Goal: Ask a question

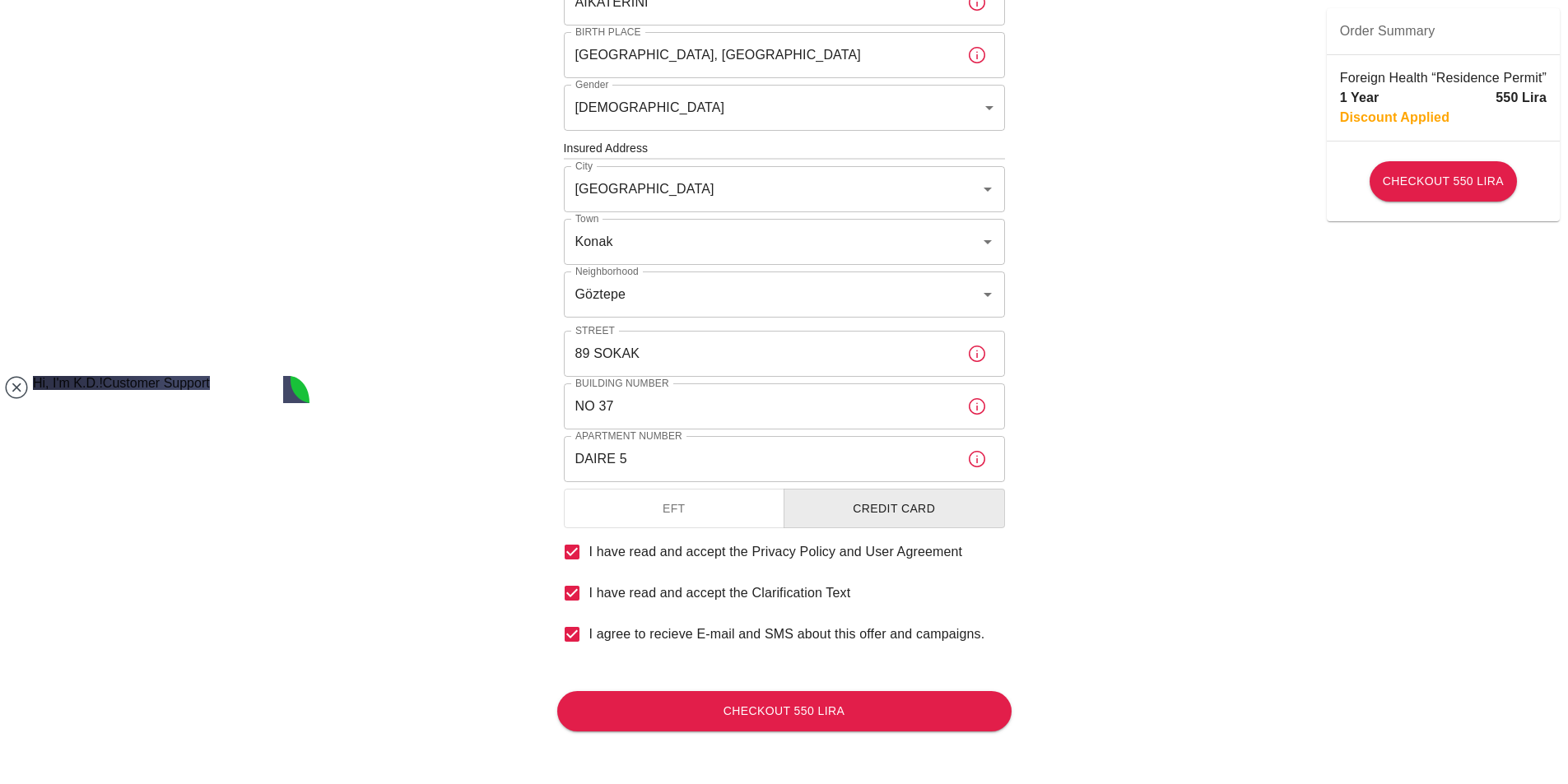
scroll to position [500, 0]
type textarea "WHERE?"
type textarea "ΟΚ"
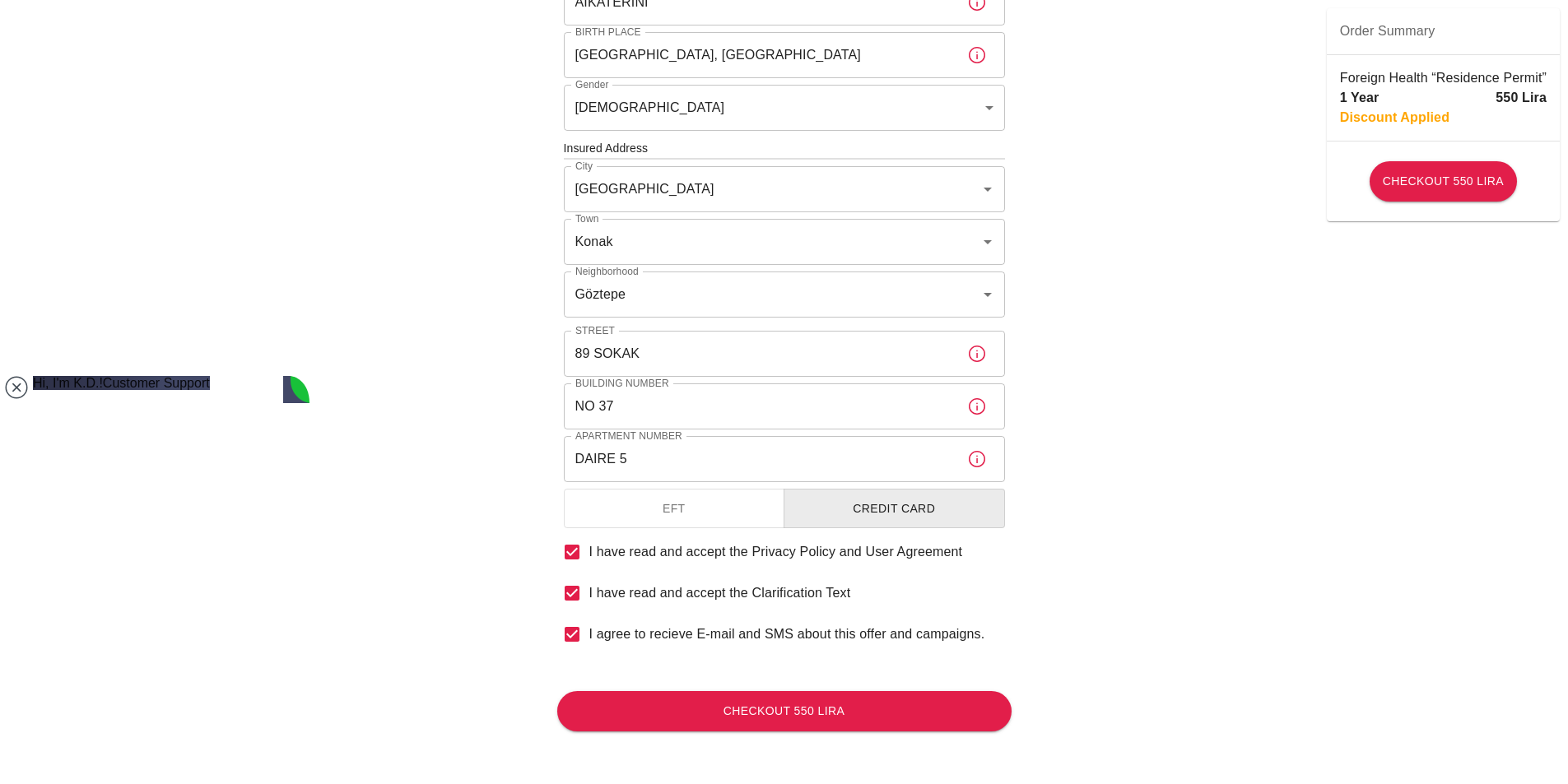
type textarea "Ο"
type textarea "OTHER THAN THE INVOICE IS THERE A DOCUMENT THAT SAYS WHAT THE INSURANCE COVERS?"
type textarea "ALRIGHT THANK YOU"
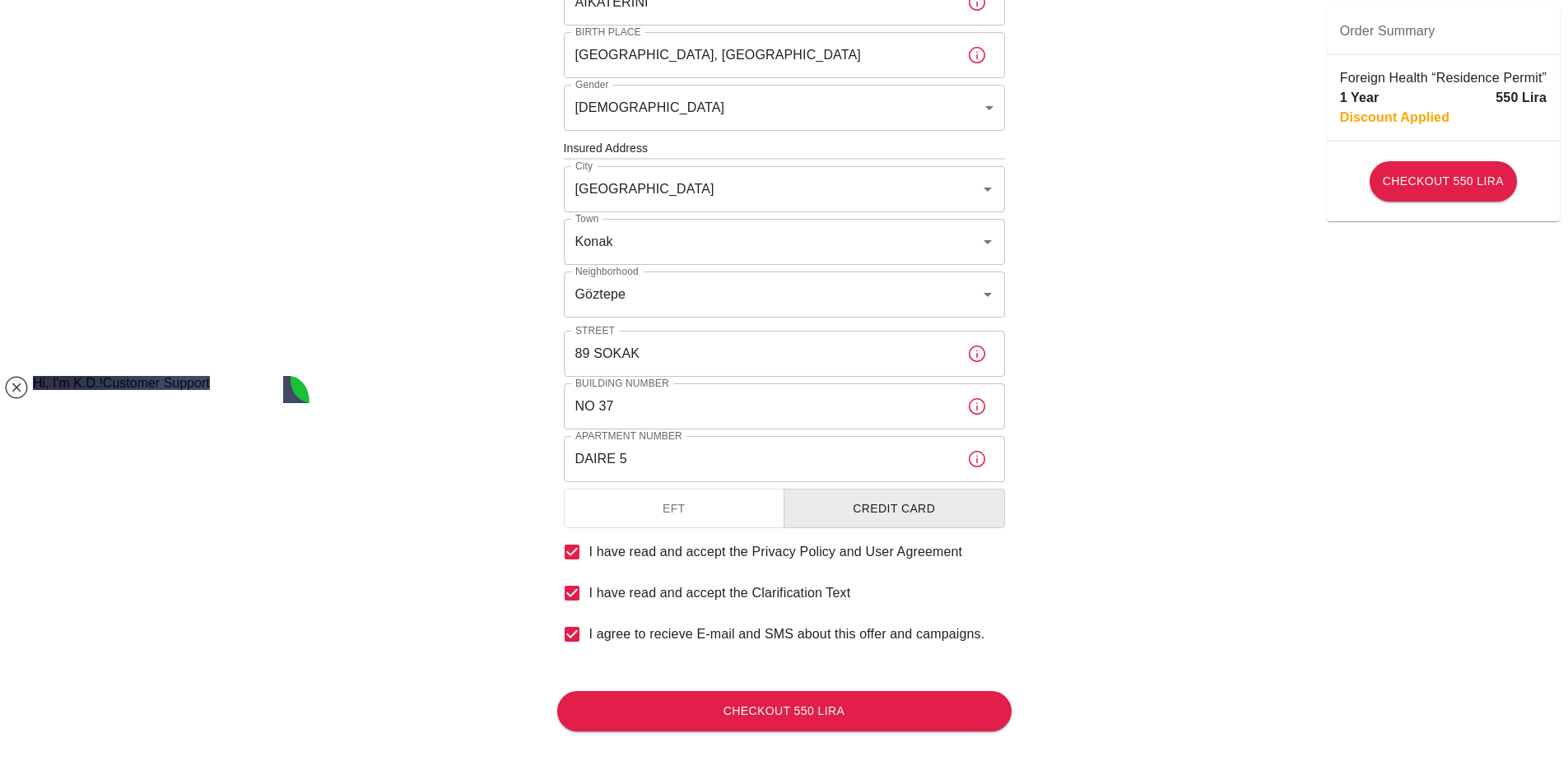
scroll to position [1079, 0]
click at [310, 658] on body "To apply for the foreign health insurance, let's double-check a few details. To…" at bounding box center [784, 147] width 1568 height 1275
drag, startPoint x: 300, startPoint y: 666, endPoint x: 306, endPoint y: 581, distance: 85.2
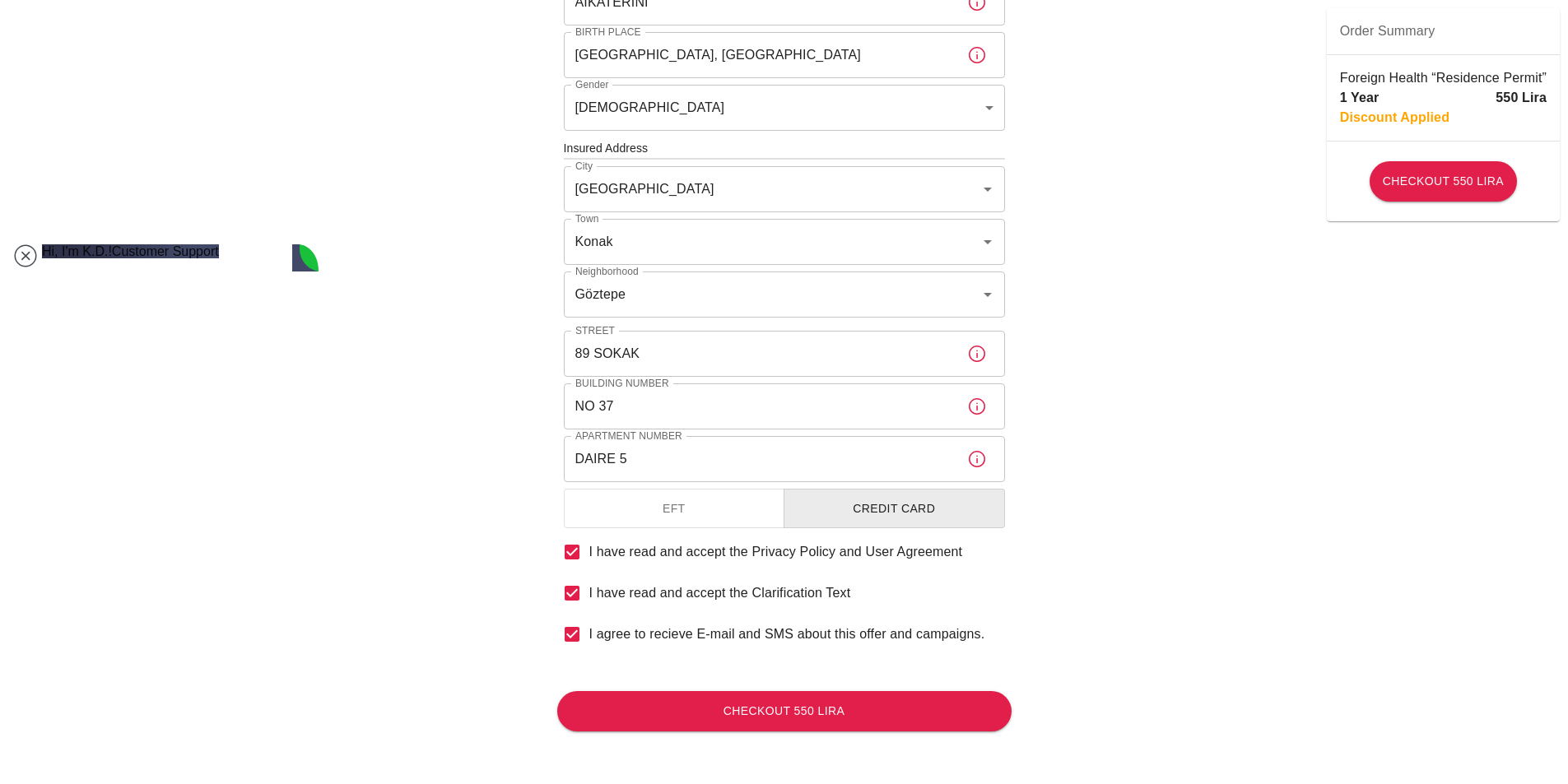
drag, startPoint x: 215, startPoint y: 395, endPoint x: 225, endPoint y: 263, distance: 132.4
click at [225, 263] on jdiv at bounding box center [180, 514] width 1922 height 2185
drag, startPoint x: 312, startPoint y: 470, endPoint x: 289, endPoint y: 608, distance: 139.9
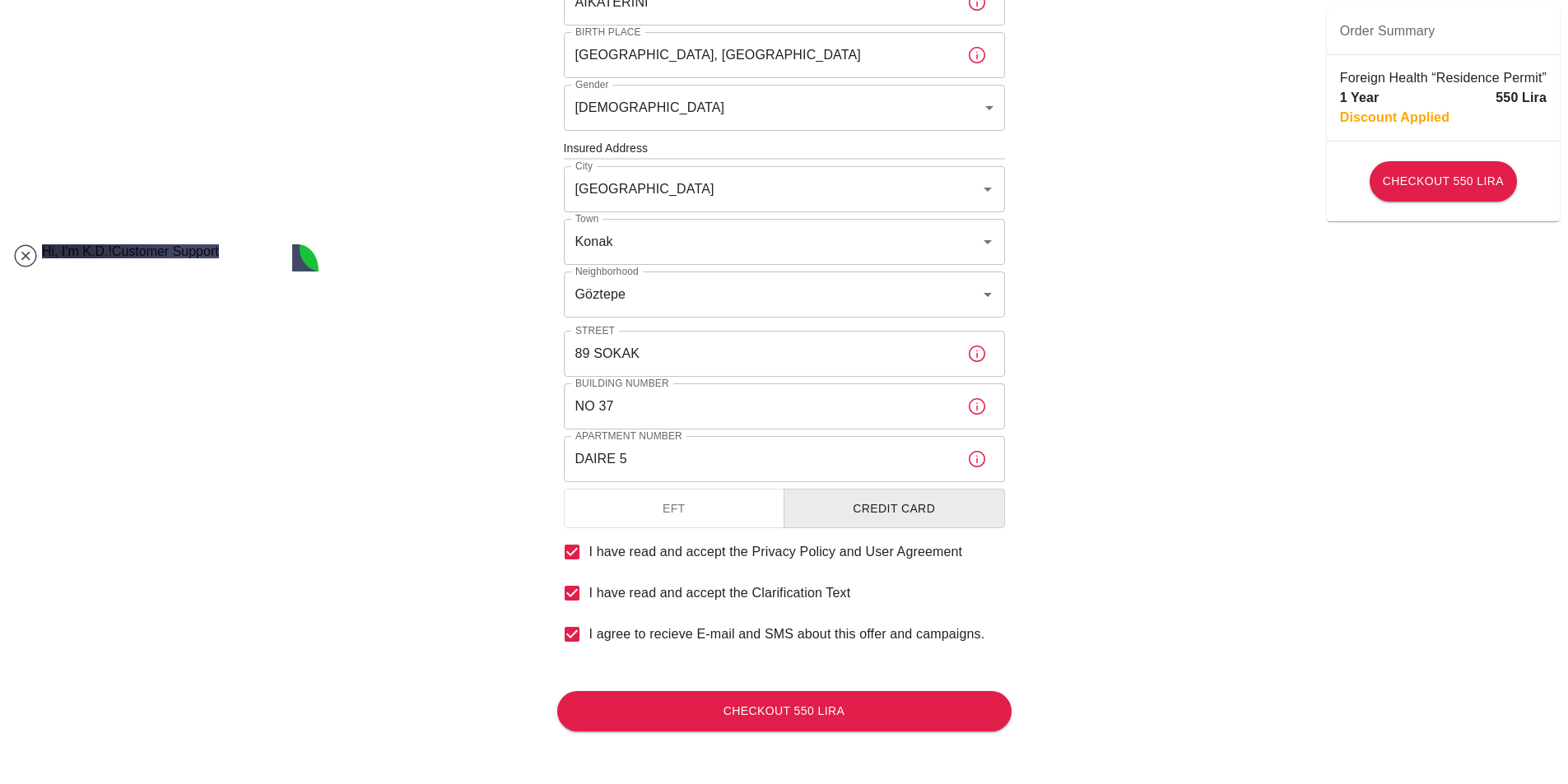
drag, startPoint x: 336, startPoint y: 558, endPoint x: 311, endPoint y: 562, distance: 25.3
click at [311, 562] on body "To apply for the foreign health insurance, let's double-check a few details. To…" at bounding box center [784, 147] width 1568 height 1275
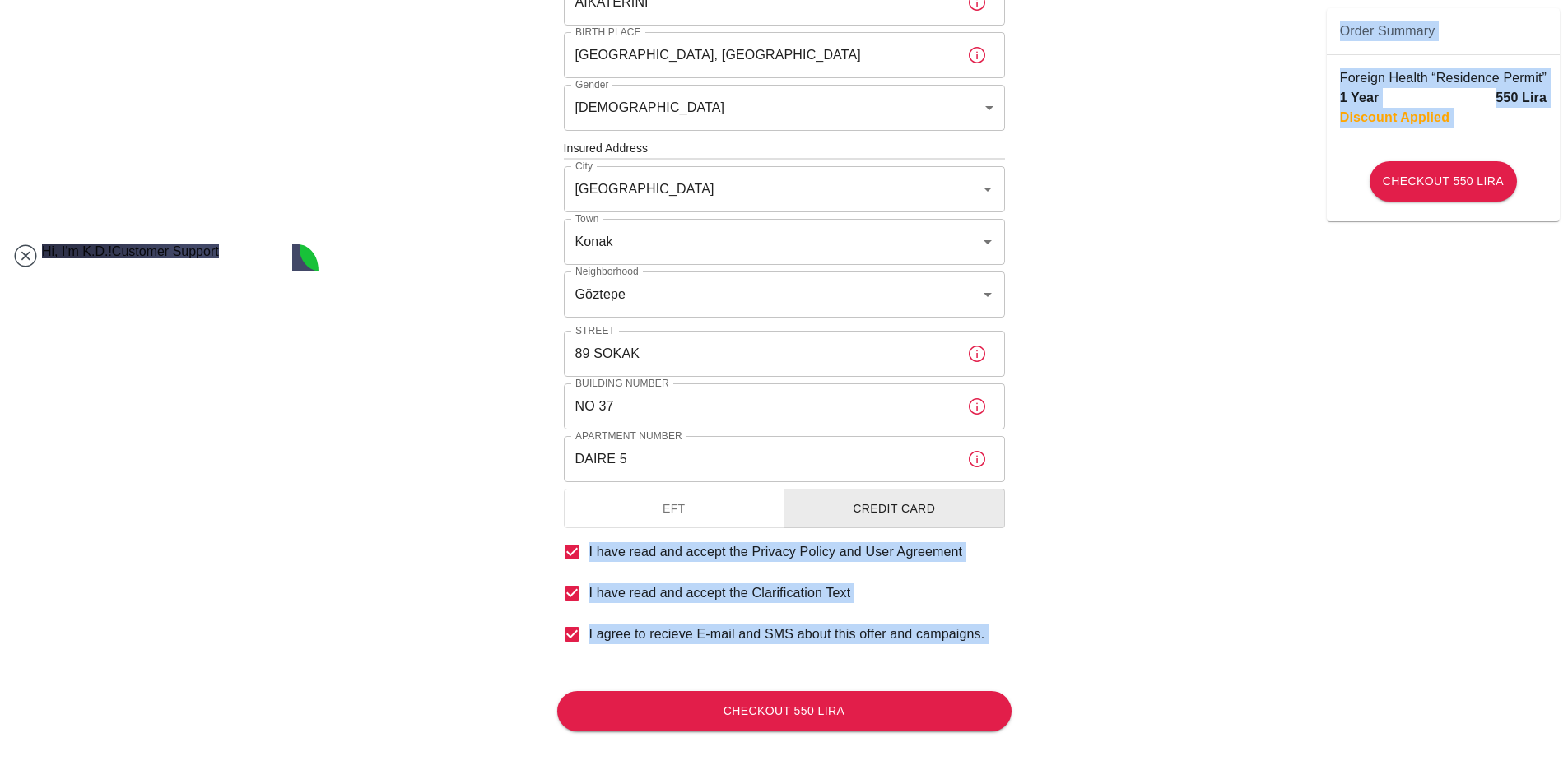
click at [336, 582] on div "To apply for the foreign health insurance, let's double-check a few details. To…" at bounding box center [784, 147] width 1568 height 1275
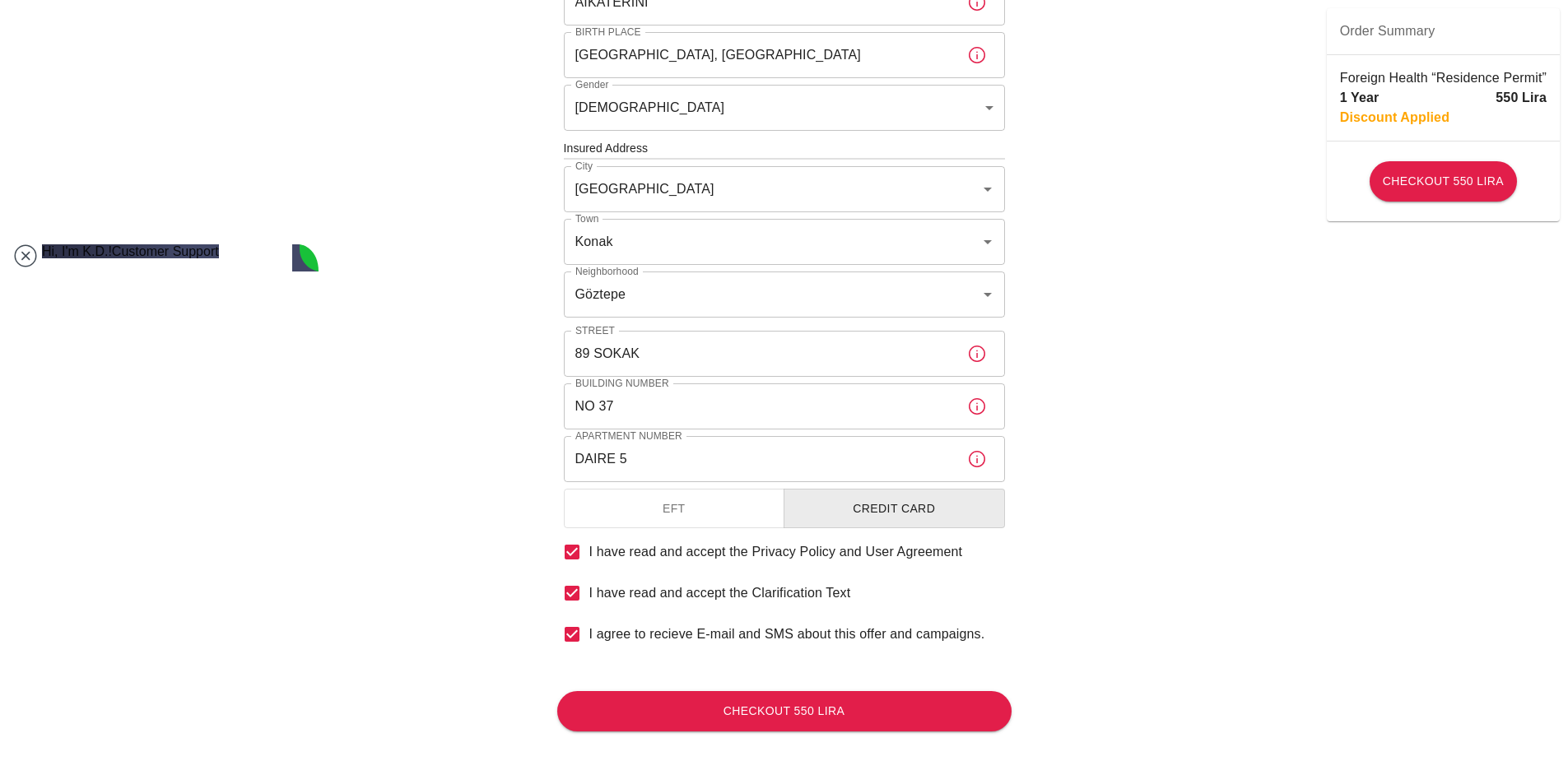
scroll to position [1407, 0]
drag, startPoint x: 313, startPoint y: 578, endPoint x: 313, endPoint y: 676, distance: 98.0
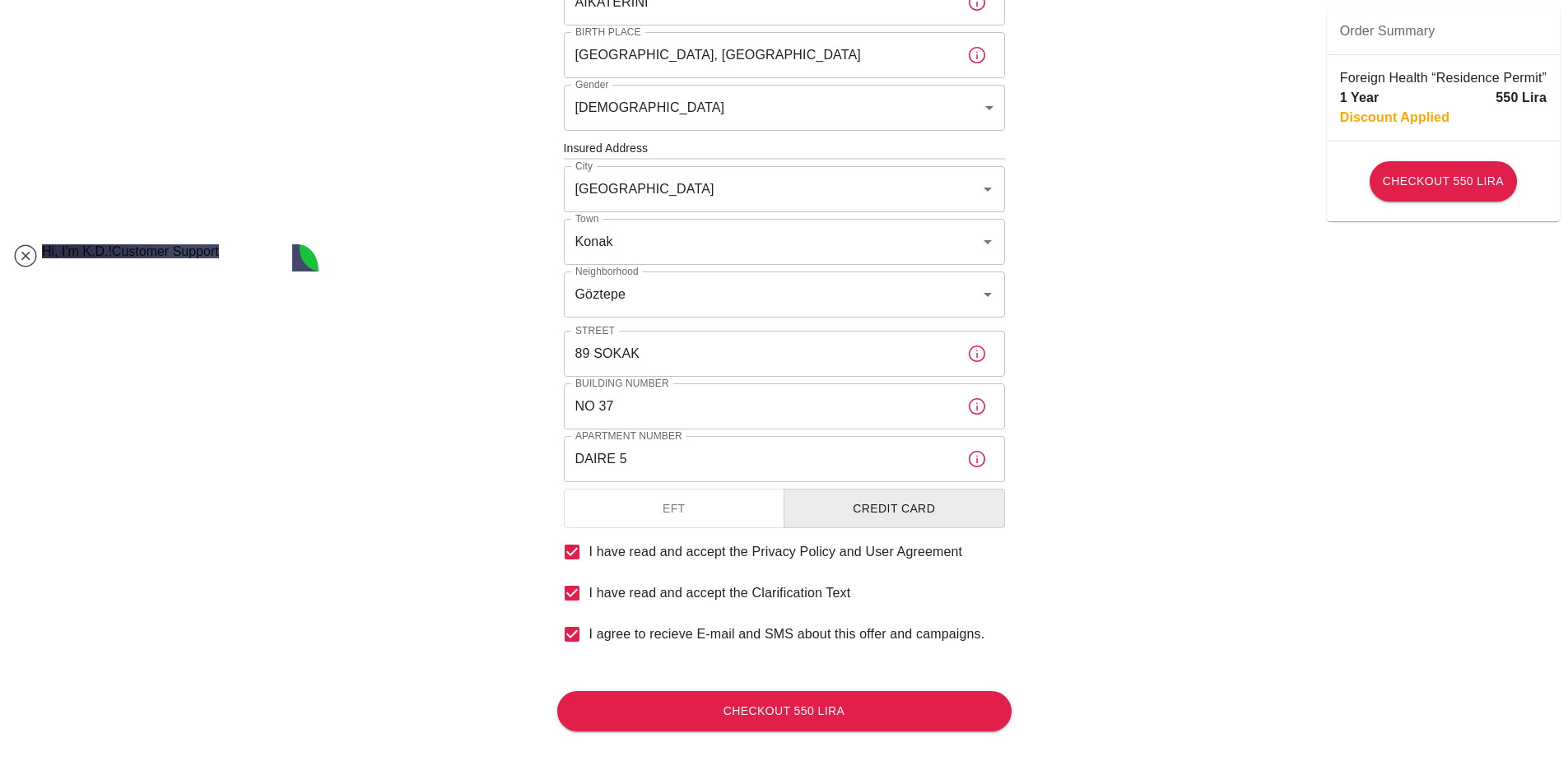
type textarea "ς"
type textarea "when should i expect it?"
type textarea "ι"
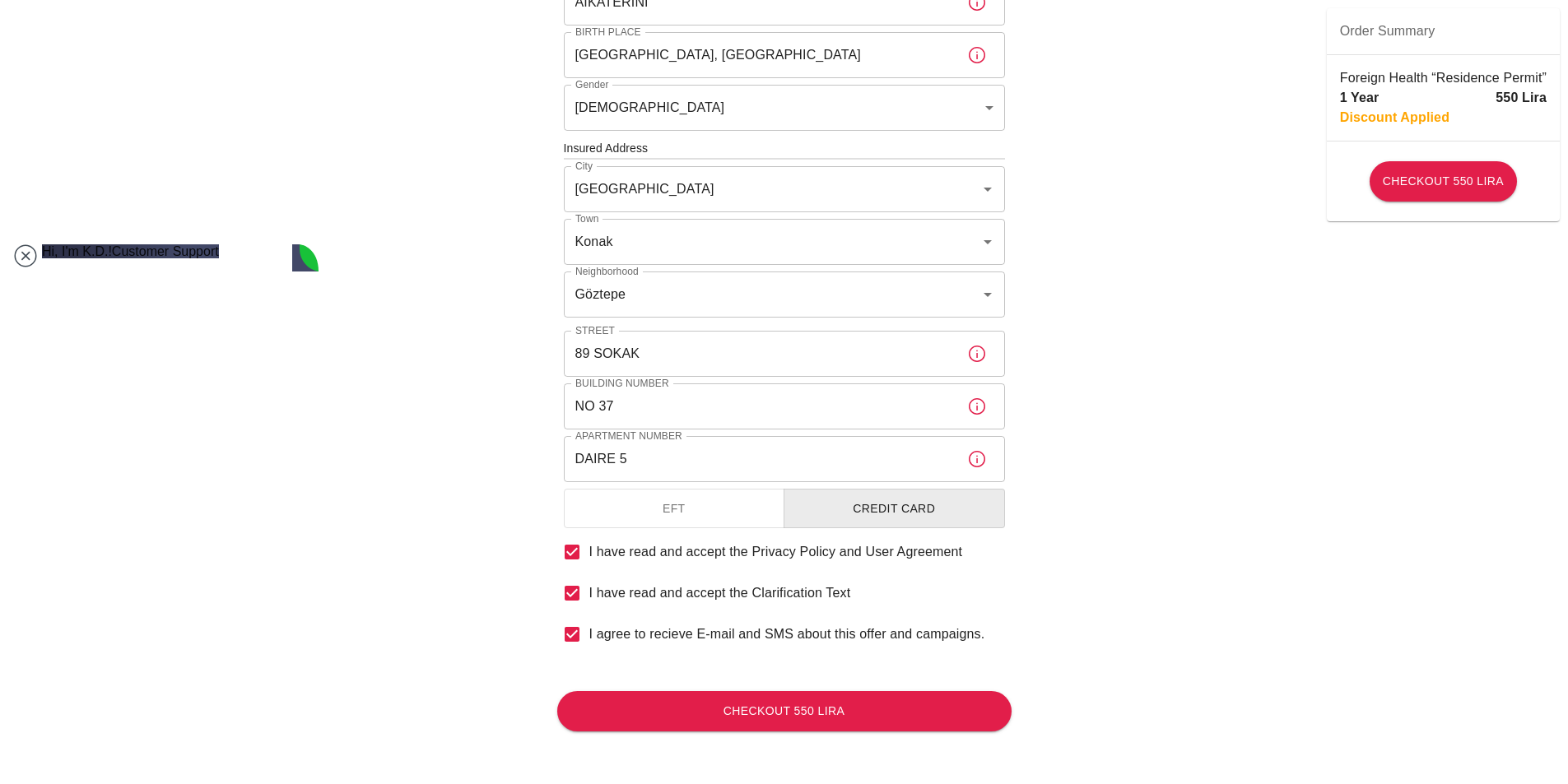
scroll to position [1666, 0]
type textarea "I have paid"
type textarea "a"
type textarea "okay, thank you"
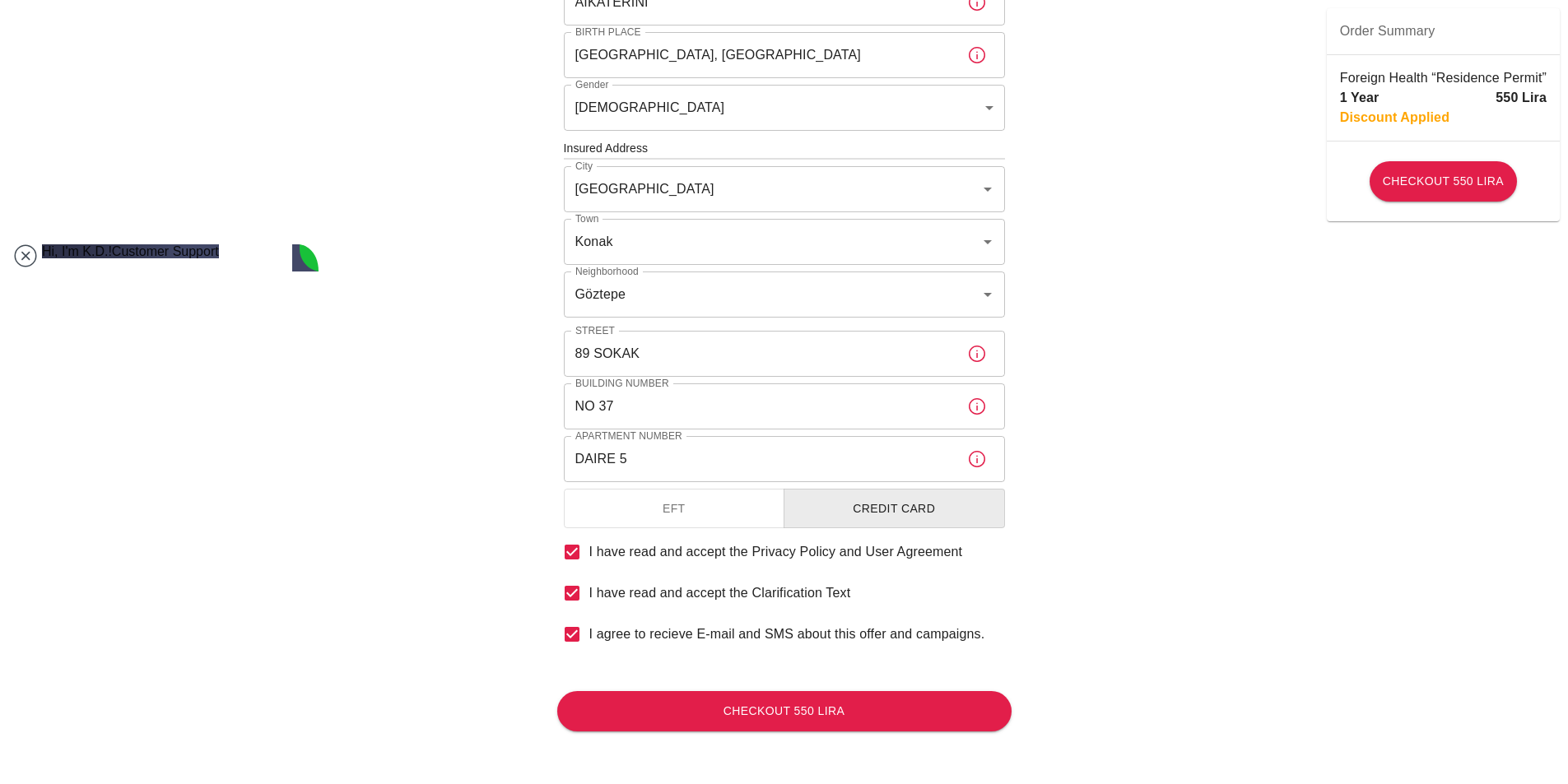
scroll to position [1867, 0]
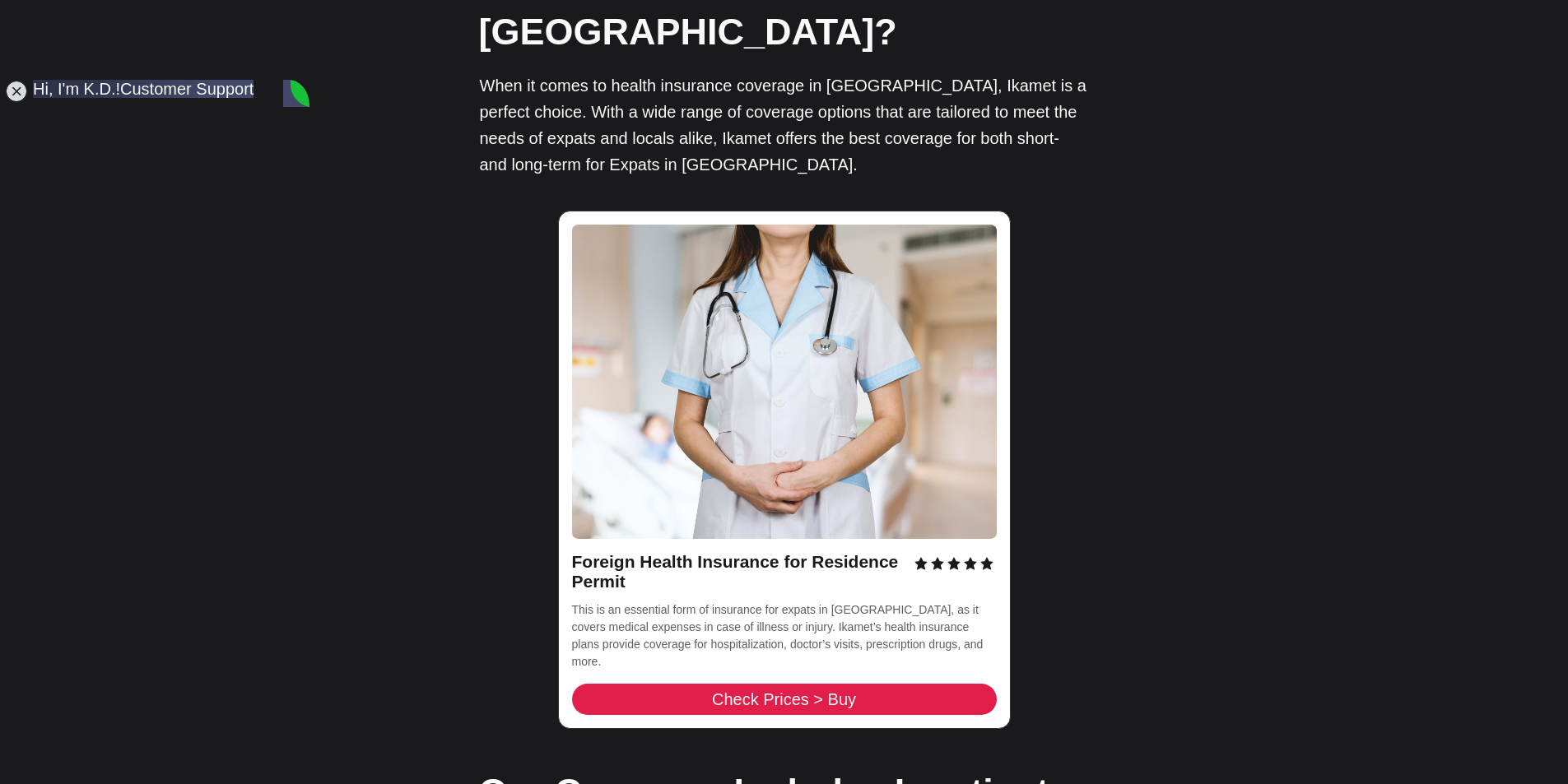
scroll to position [1364, 0]
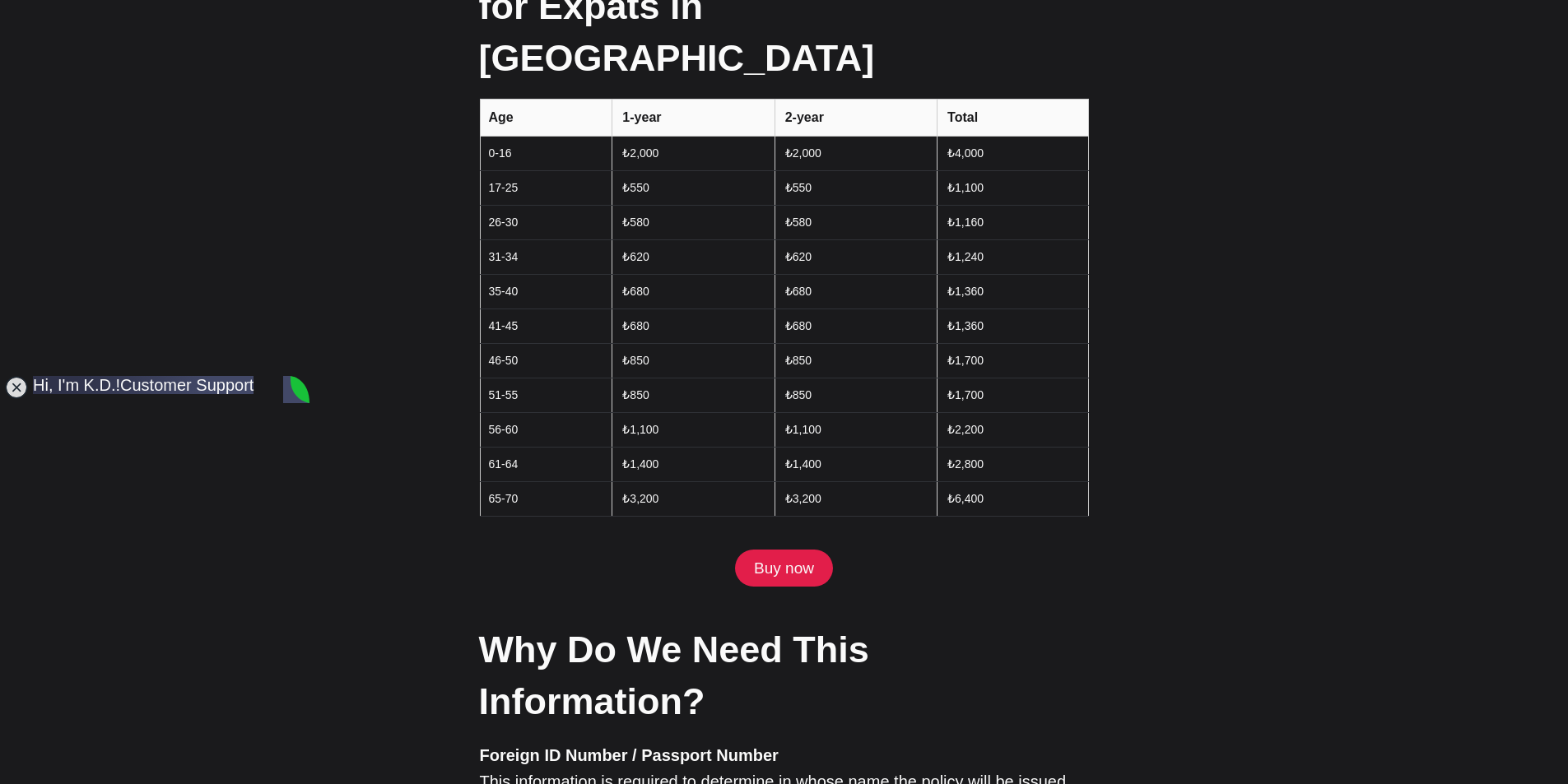
scroll to position [2016, 0]
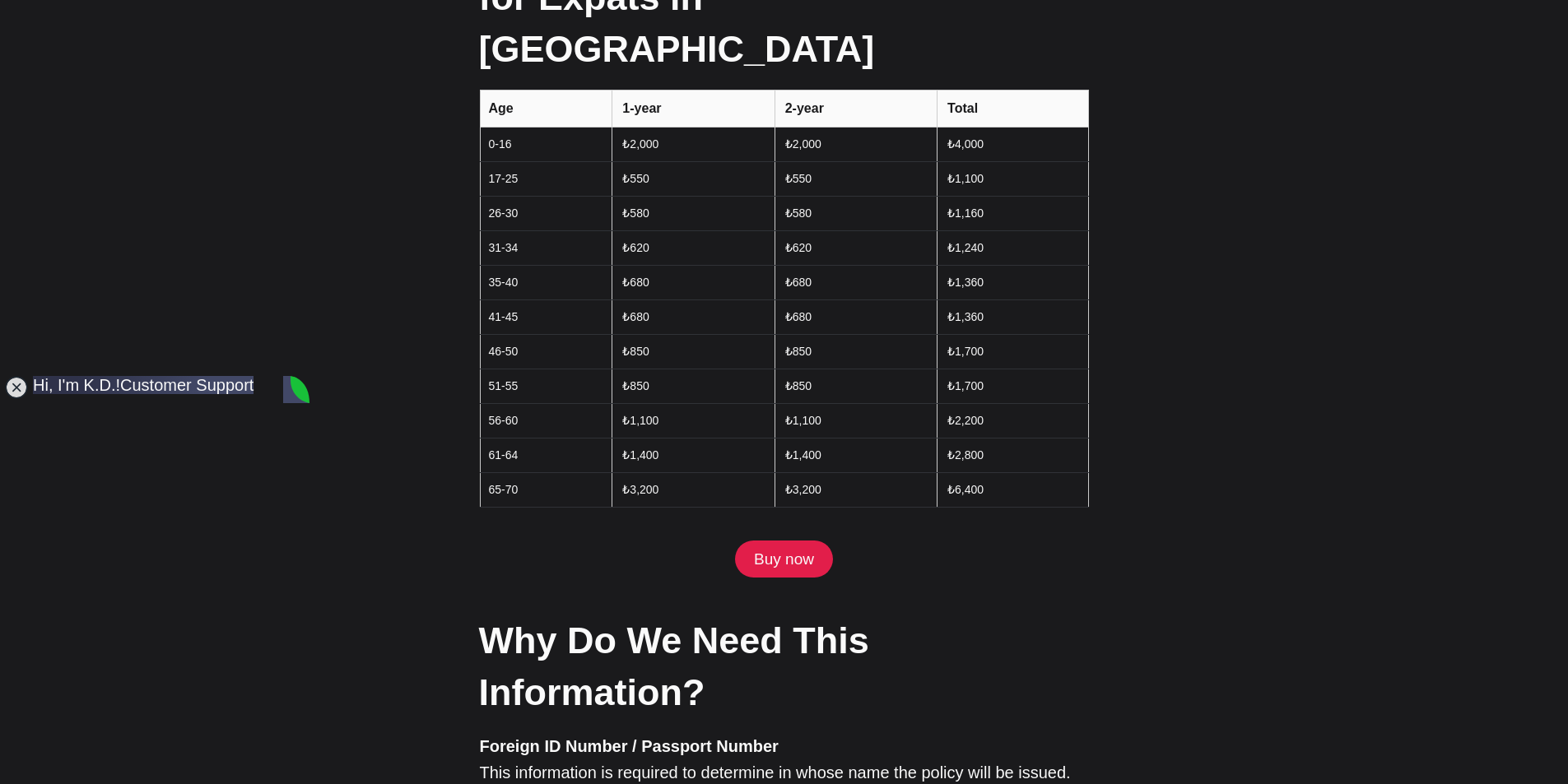
type textarea "YEAH, ITS EASIER ON THE PC"
type textarea ":"
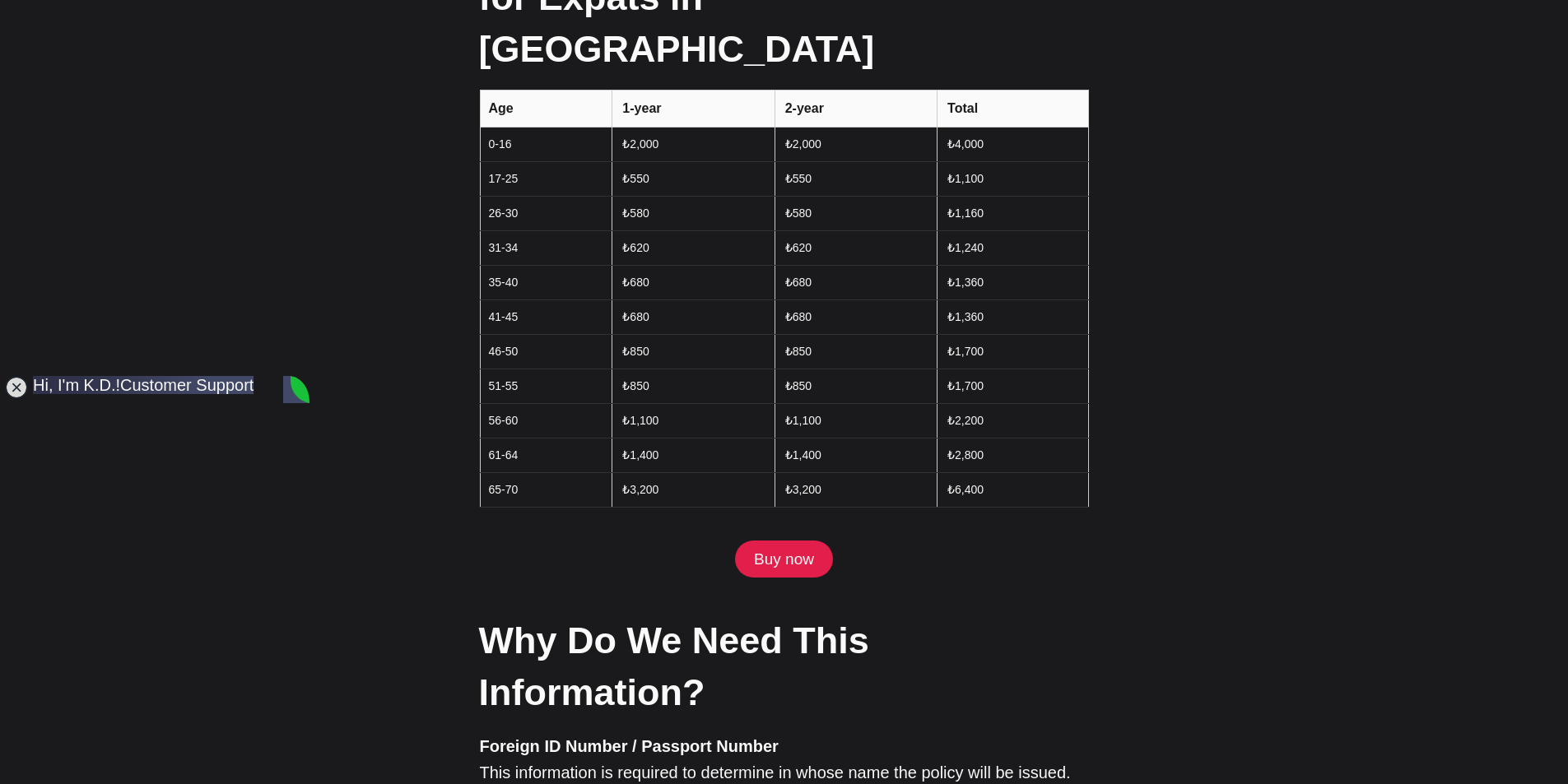
scroll to position [1527, 0]
type textarea "OH NOO"
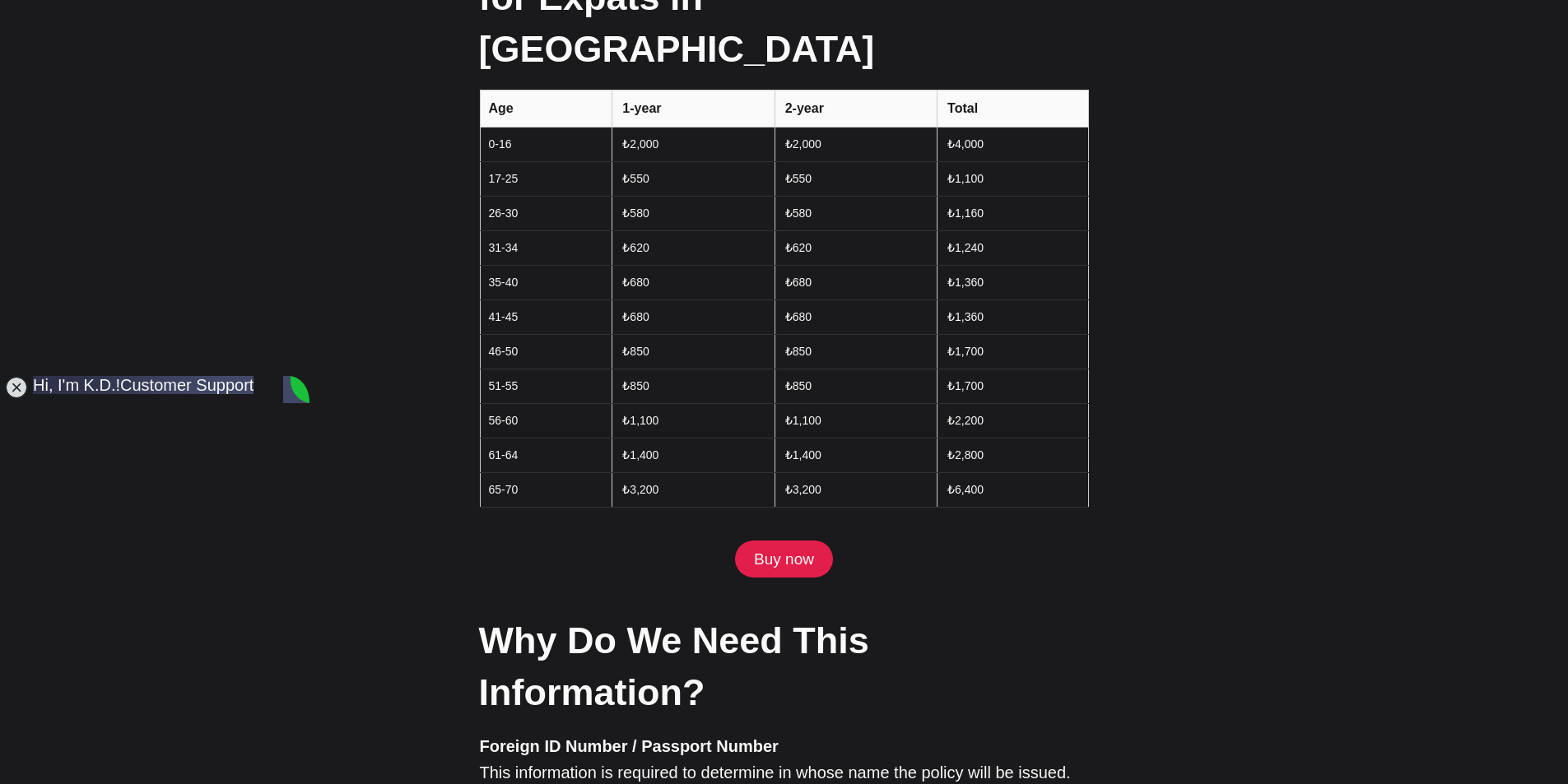
click at [74, 406] on jdiv at bounding box center [160, 404] width 257 height 57
click at [70, 406] on jdiv at bounding box center [172, 579] width 1922 height 2053
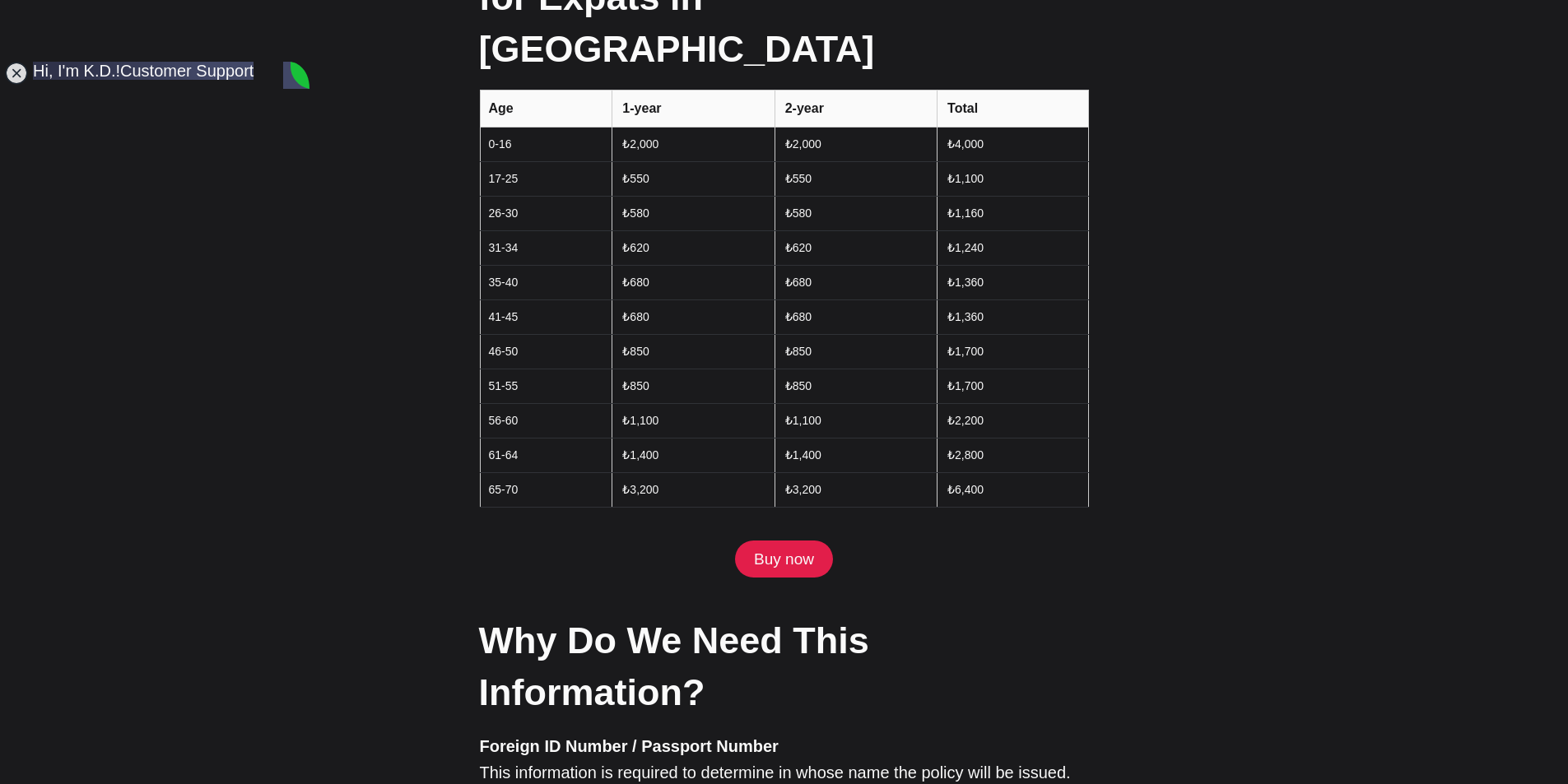
drag, startPoint x: 70, startPoint y: 406, endPoint x: 47, endPoint y: 91, distance: 315.8
click at [47, 91] on jdiv at bounding box center [172, 422] width 1922 height 2367
drag, startPoint x: 291, startPoint y: 105, endPoint x: 263, endPoint y: 83, distance: 35.6
click at [277, 87] on jdiv "Hi, I'm K.D.! Customer Support ✍ Leave your feedback Yesterday Hi, I'm K.D.! He…" at bounding box center [171, 423] width 276 height 722
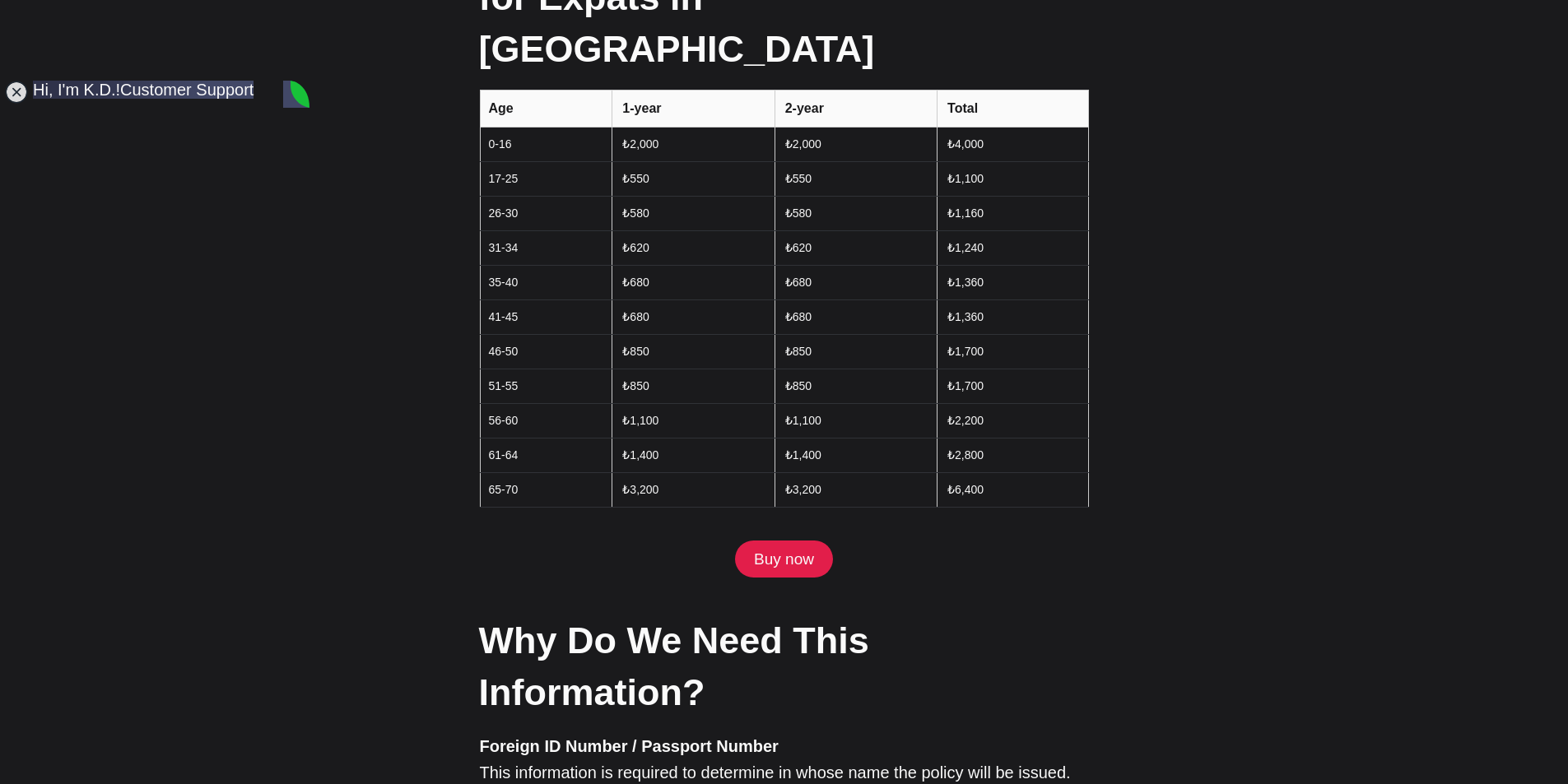
drag, startPoint x: 244, startPoint y: 76, endPoint x: 127, endPoint y: 94, distance: 118.4
click at [127, 94] on jdiv at bounding box center [172, 431] width 1922 height 2348
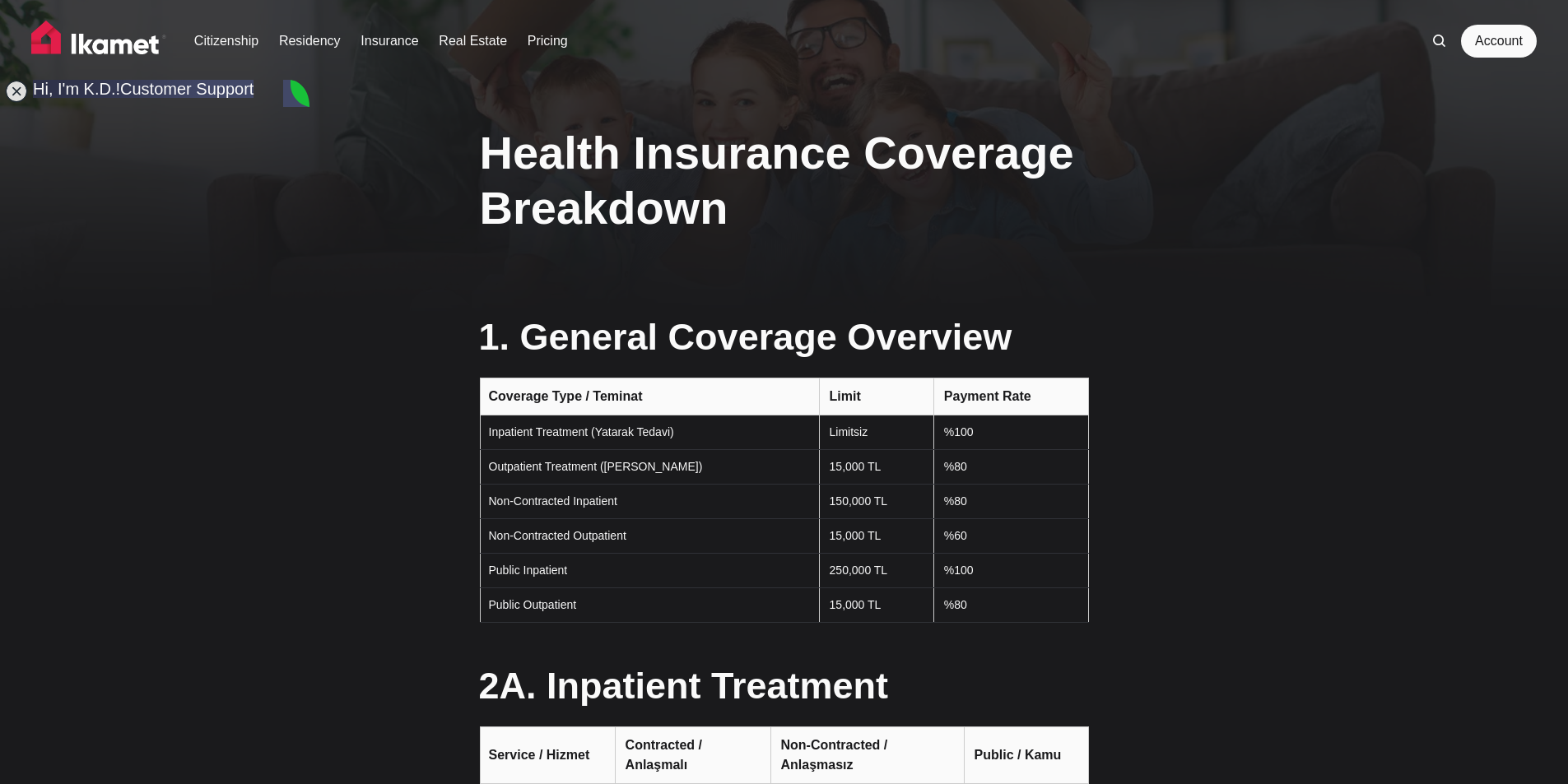
scroll to position [998, 0]
drag, startPoint x: 301, startPoint y: 673, endPoint x: 312, endPoint y: 570, distance: 103.6
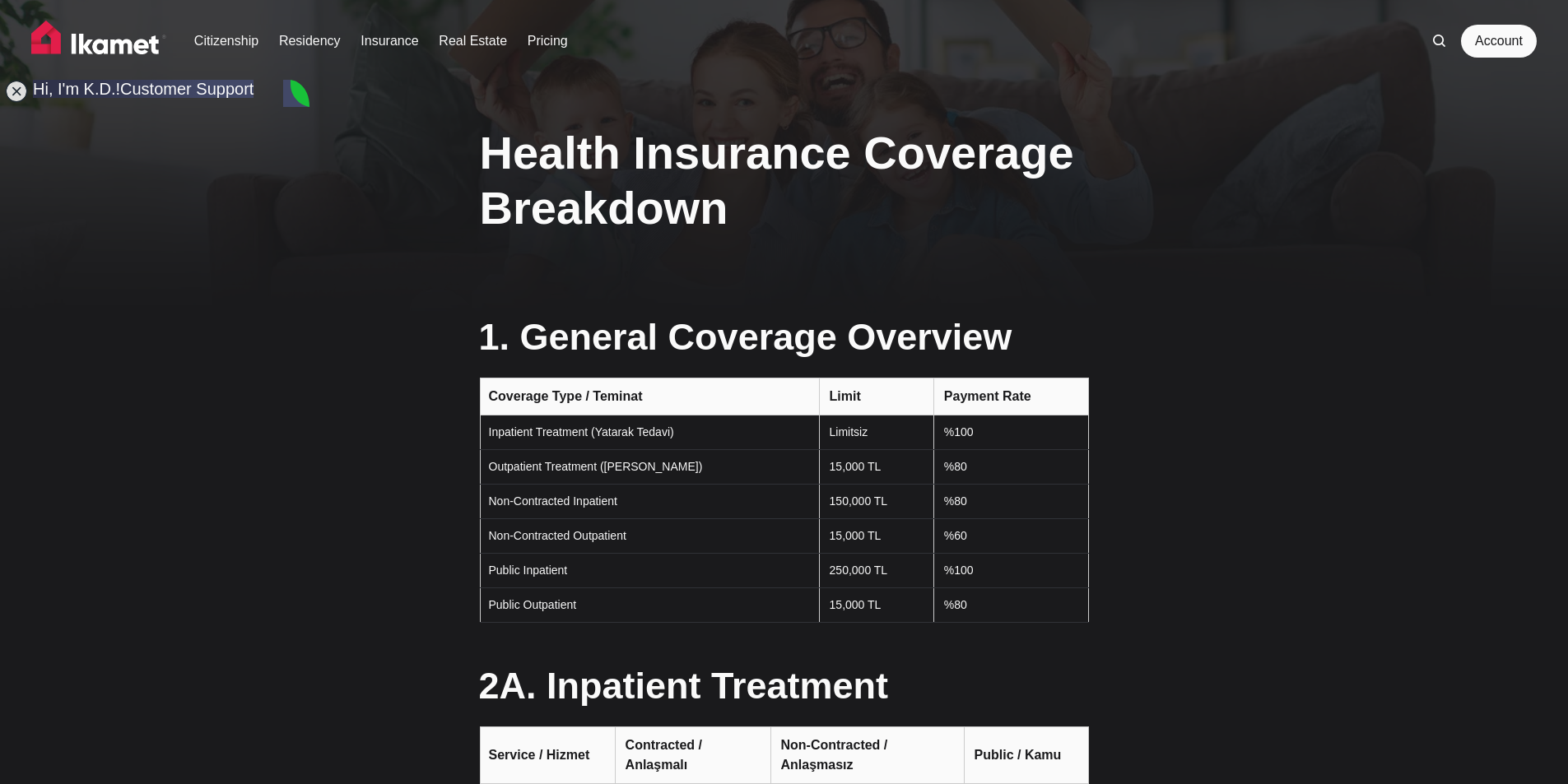
drag, startPoint x: 305, startPoint y: 527, endPoint x: 401, endPoint y: 703, distance: 200.5
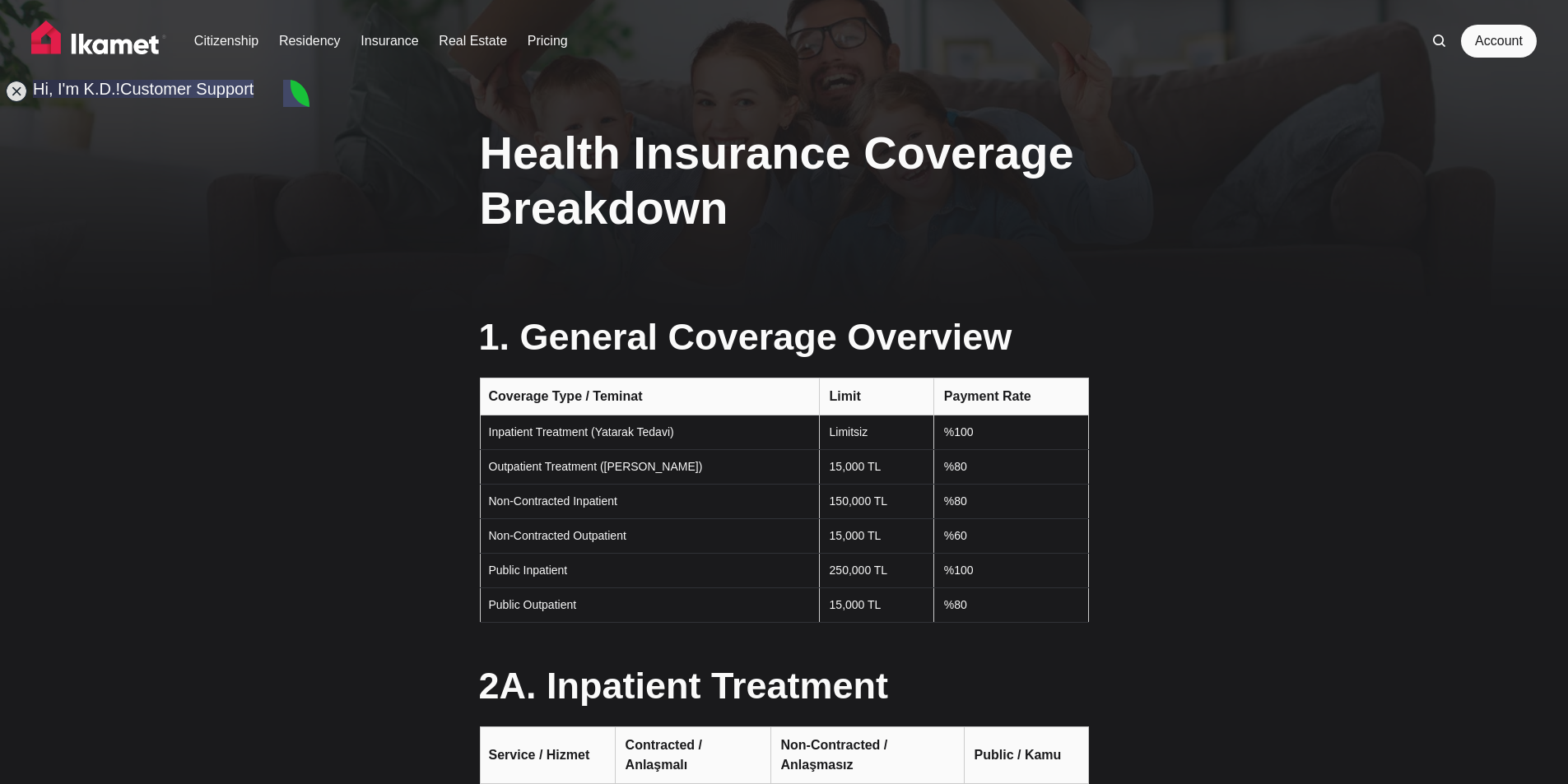
type textarea "Where will you send the final pdf? on my email?"
